Goal: Task Accomplishment & Management: Manage account settings

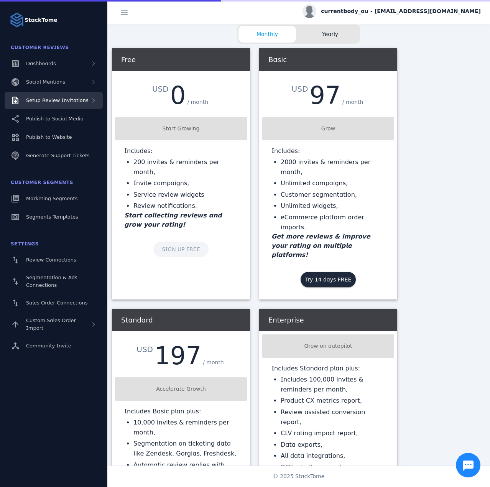
click at [65, 104] on div "Setup Review Invitations" at bounding box center [54, 100] width 98 height 17
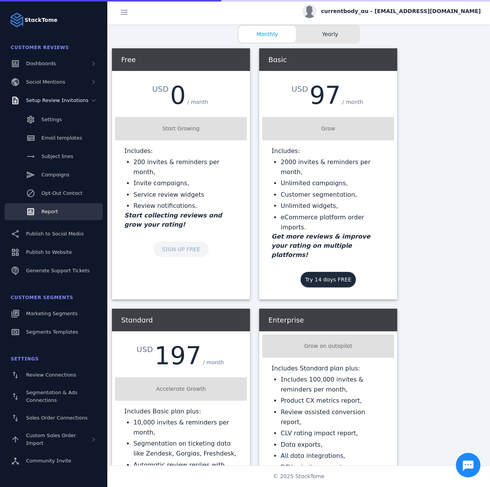
click at [48, 204] on link "Report" at bounding box center [54, 211] width 98 height 17
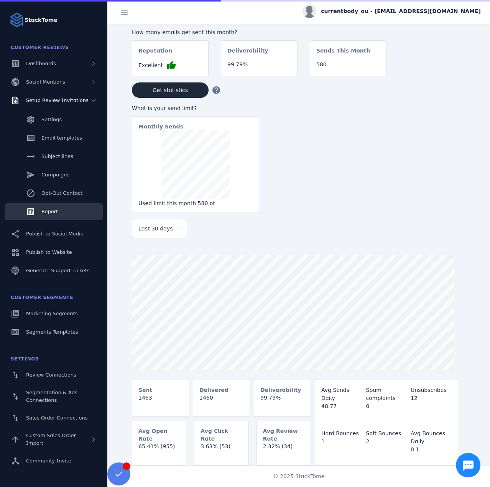
click at [172, 231] on div "Last 30 days" at bounding box center [156, 228] width 35 height 9
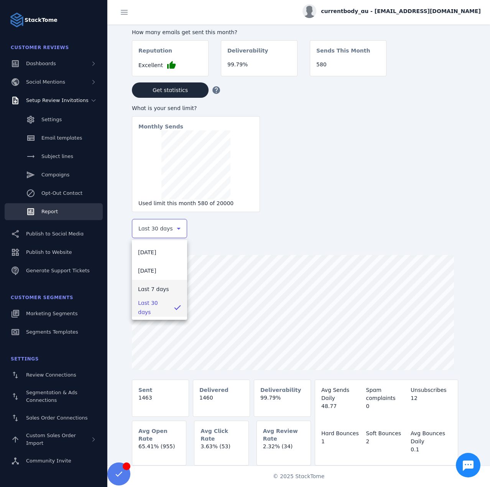
click at [147, 288] on span "Last 7 days" at bounding box center [153, 289] width 31 height 9
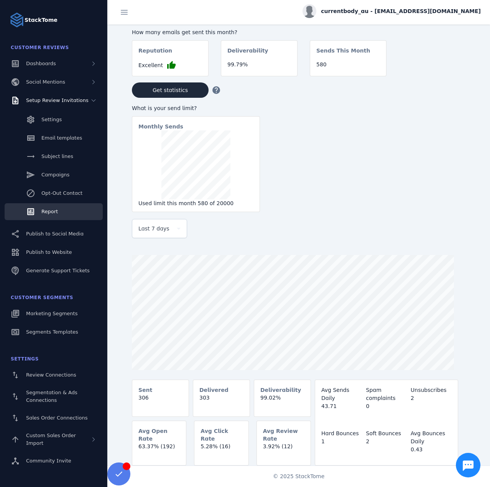
click at [405, 11] on span "currentbody_au - cs_currentbody-au@stacktome.com" at bounding box center [401, 11] width 160 height 8
click at [444, 74] on button "Sign out" at bounding box center [453, 74] width 55 height 18
